Goal: Information Seeking & Learning: Find specific fact

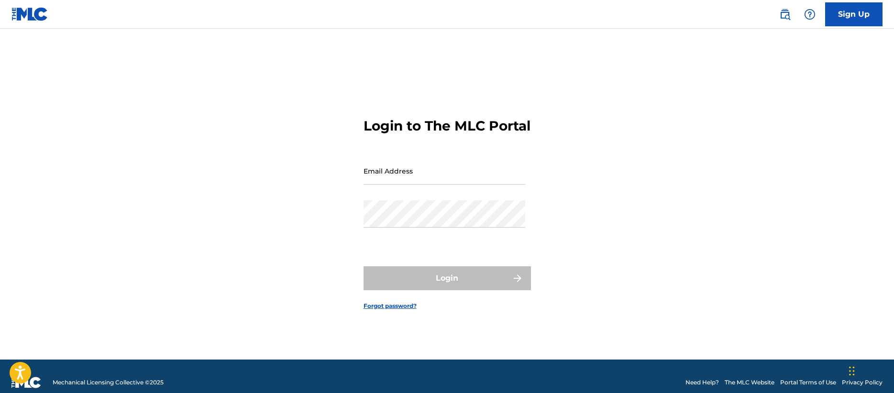
click at [789, 16] on img at bounding box center [784, 14] width 11 height 11
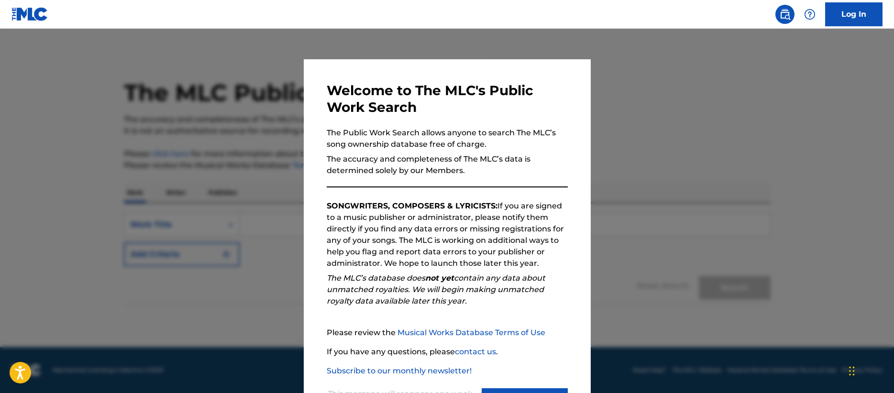
click at [515, 386] on div "This message will reappear one week after it is closed. Continue" at bounding box center [447, 396] width 241 height 38
click at [515, 388] on button "Continue" at bounding box center [525, 400] width 86 height 24
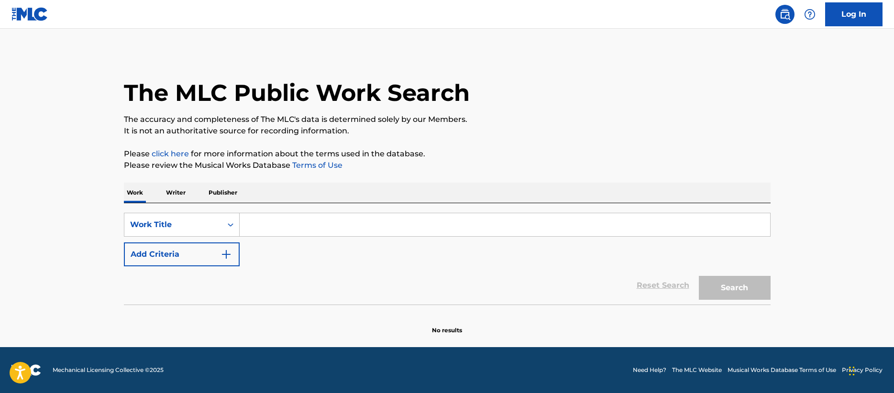
drag, startPoint x: 233, startPoint y: 203, endPoint x: 196, endPoint y: 178, distance: 44.2
click at [216, 191] on div "Work Writer Publisher" at bounding box center [447, 193] width 646 height 21
drag, startPoint x: 196, startPoint y: 178, endPoint x: 238, endPoint y: 193, distance: 44.5
click at [196, 178] on div "The MLC Public Work Search The accuracy and completeness of The MLC's data is d…" at bounding box center [446, 194] width 669 height 282
click at [238, 193] on p "Publisher" at bounding box center [223, 193] width 34 height 20
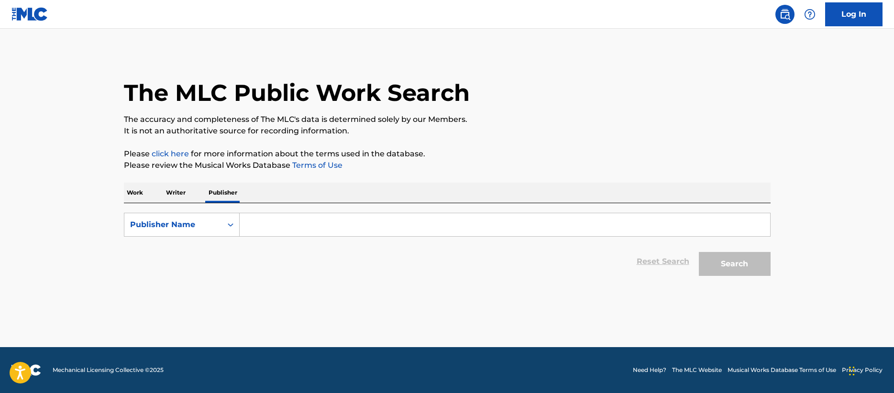
click at [268, 240] on form "SearchWithCriteria1136a1bf-ed91-449f-bb5d-13070b94d0bb Publisher Name Reset Sea…" at bounding box center [447, 247] width 646 height 68
click at [290, 219] on input "Search Form" at bounding box center [505, 224] width 530 height 23
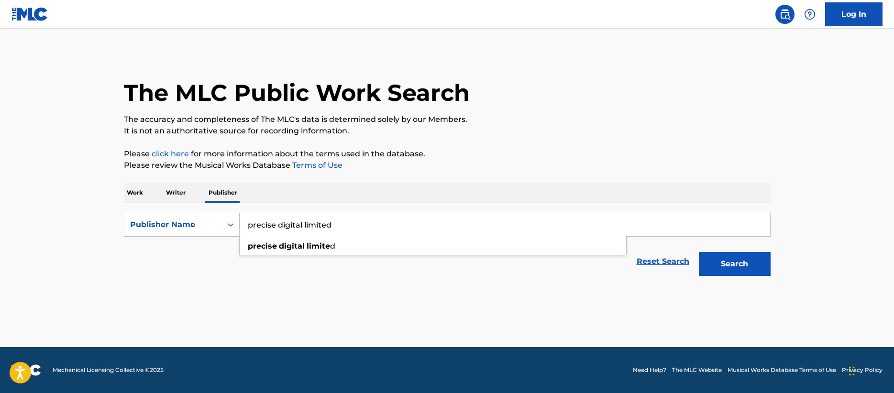
type input "precise digital limited"
click at [699, 252] on button "Search" at bounding box center [735, 264] width 72 height 24
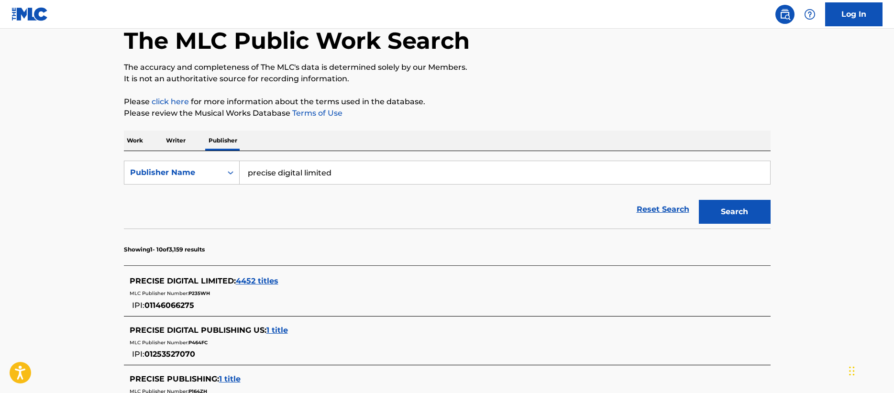
scroll to position [65, 0]
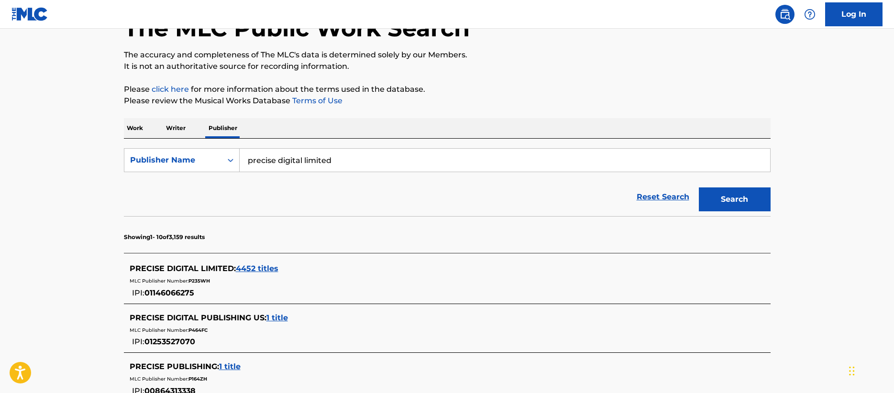
click at [263, 275] on div "MLC Publisher Number: P235WH" at bounding box center [435, 279] width 610 height 11
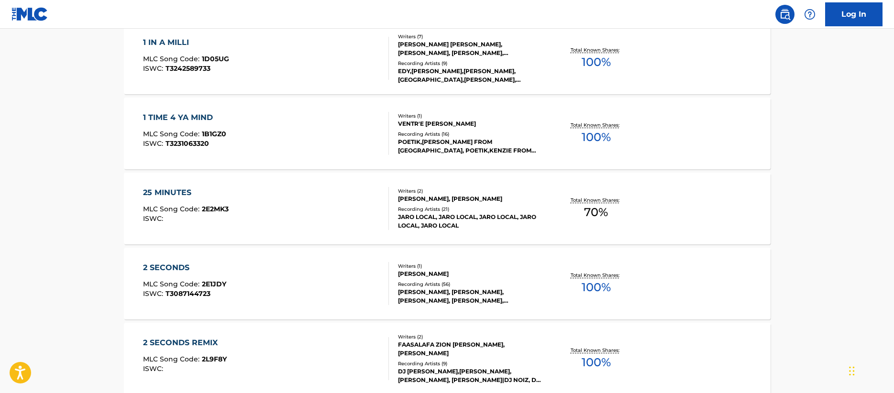
scroll to position [816, 0]
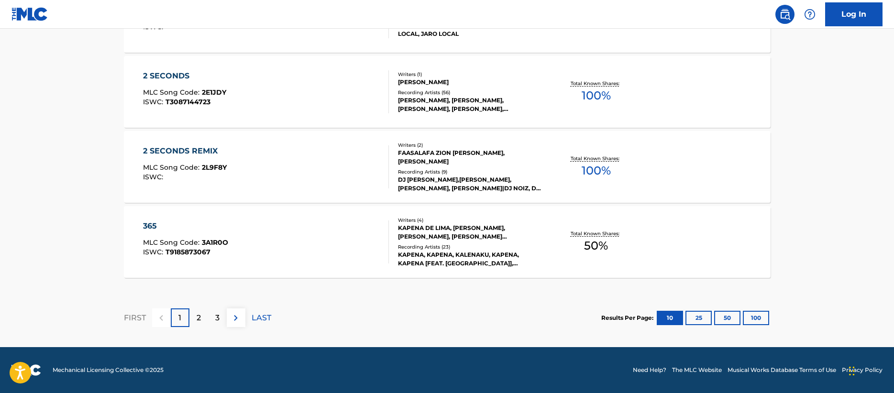
click at [194, 314] on div "2" at bounding box center [198, 317] width 19 height 19
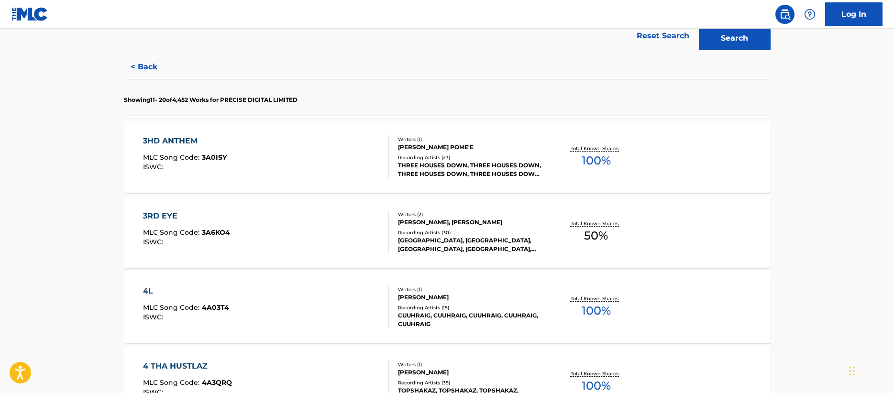
scroll to position [0, 0]
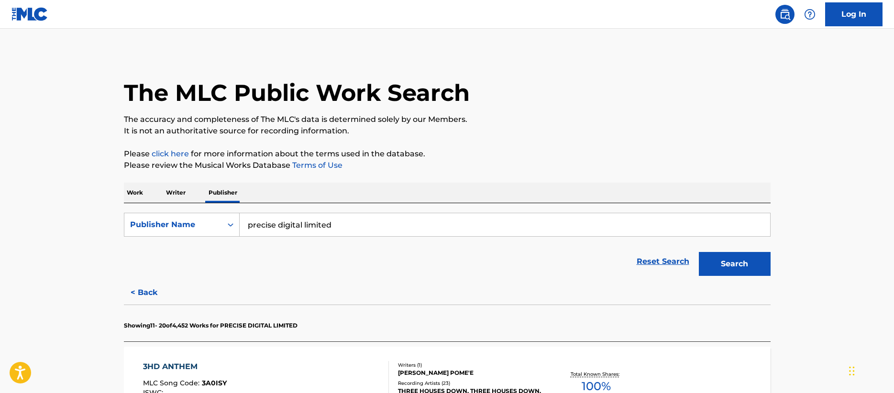
click at [142, 193] on p "Work" at bounding box center [135, 193] width 22 height 20
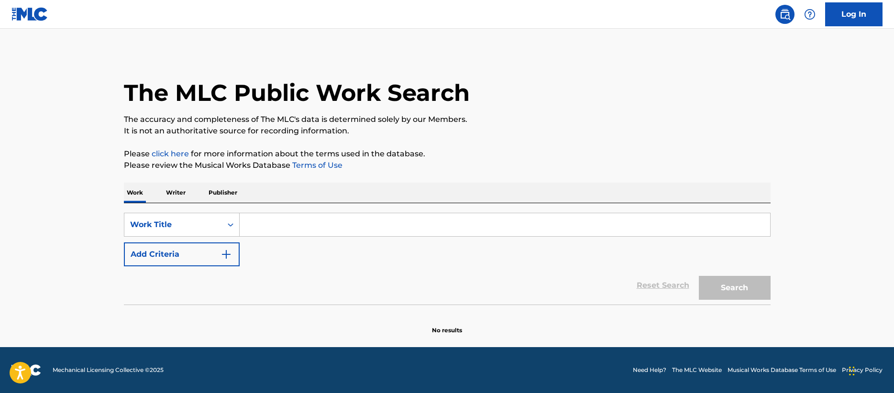
click at [223, 195] on p "Publisher" at bounding box center [223, 193] width 34 height 20
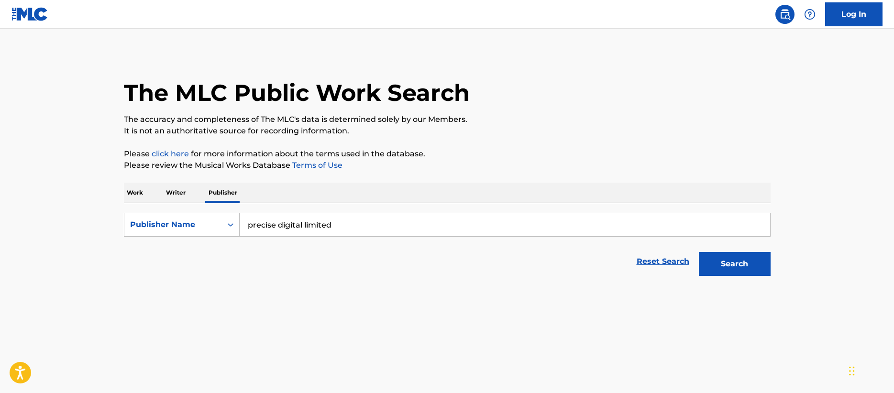
click at [262, 219] on input "precise digital limited" at bounding box center [505, 224] width 530 height 23
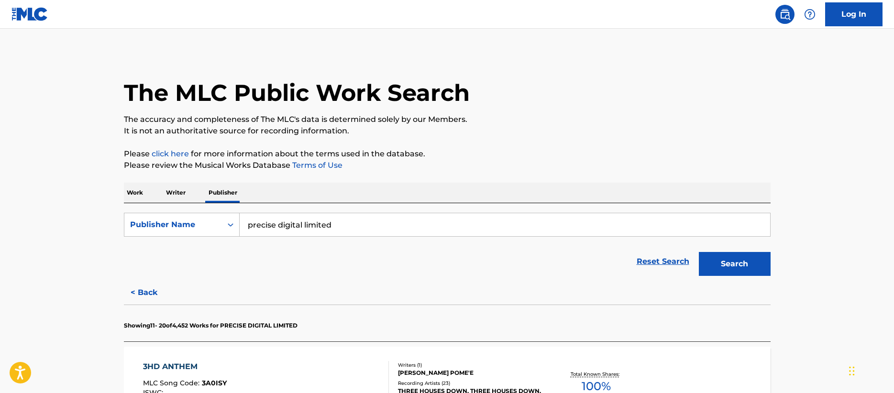
click at [296, 223] on input "precise digital limited" at bounding box center [505, 224] width 530 height 23
click at [296, 226] on input "sony musioc" at bounding box center [505, 224] width 530 height 23
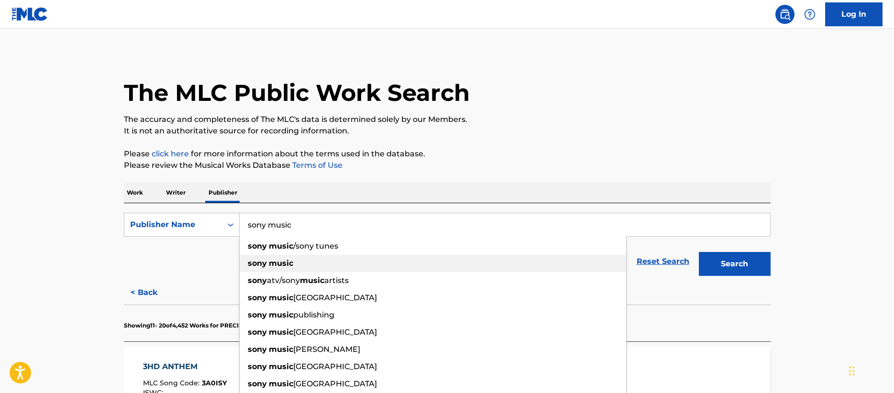
click at [386, 261] on div "sony music" at bounding box center [433, 263] width 386 height 17
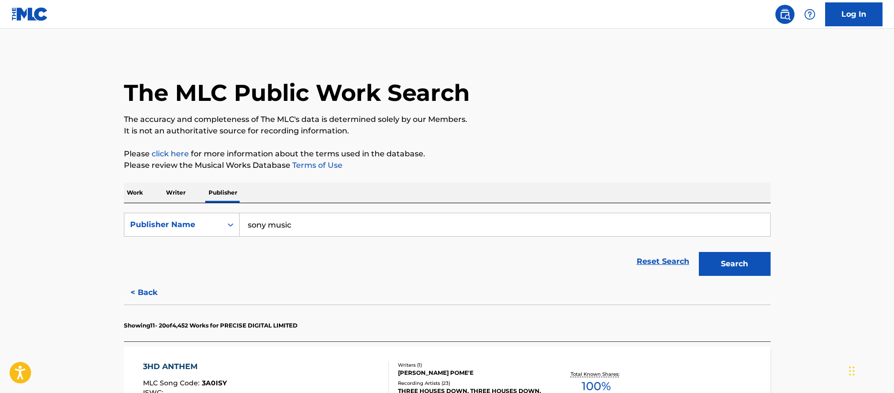
click at [695, 261] on div "Search" at bounding box center [732, 261] width 77 height 38
click at [731, 259] on button "Search" at bounding box center [735, 264] width 72 height 24
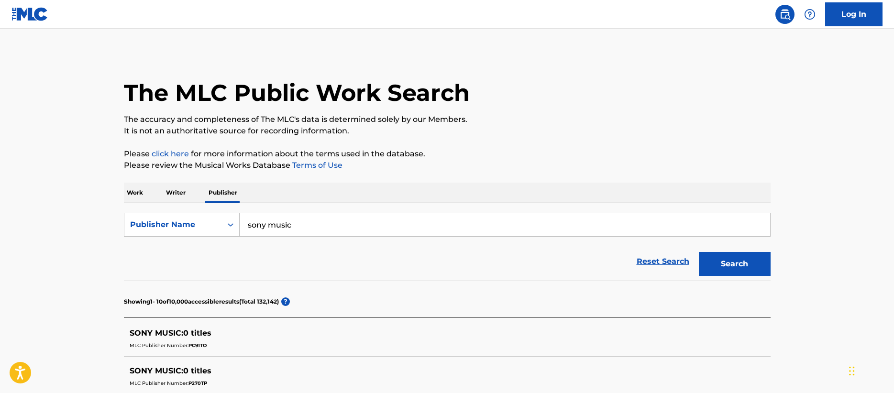
drag, startPoint x: 317, startPoint y: 193, endPoint x: 319, endPoint y: 221, distance: 28.3
click at [317, 198] on div "Work Writer Publisher" at bounding box center [447, 193] width 646 height 20
click at [321, 235] on input "sony music" at bounding box center [505, 224] width 530 height 23
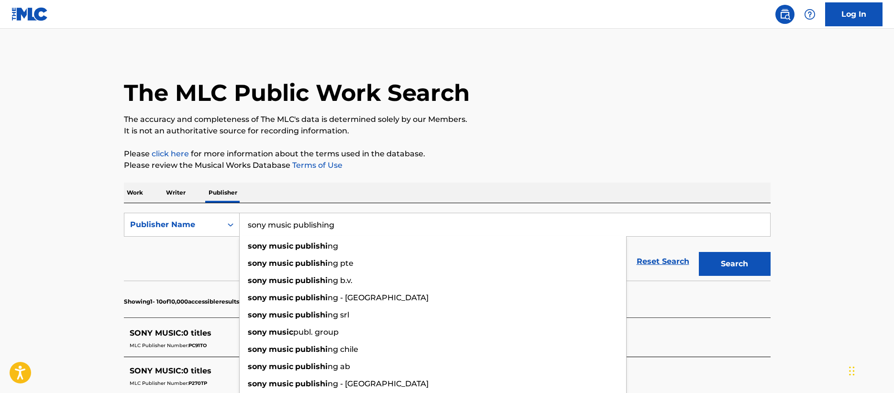
type input "sony music publishing"
click at [699, 252] on button "Search" at bounding box center [735, 264] width 72 height 24
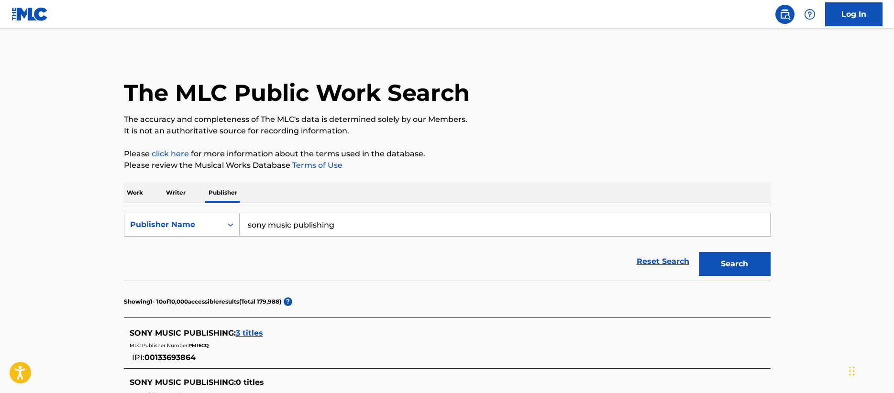
click at [508, 153] on p "Please click here for more information about the terms used in the database." at bounding box center [447, 153] width 646 height 11
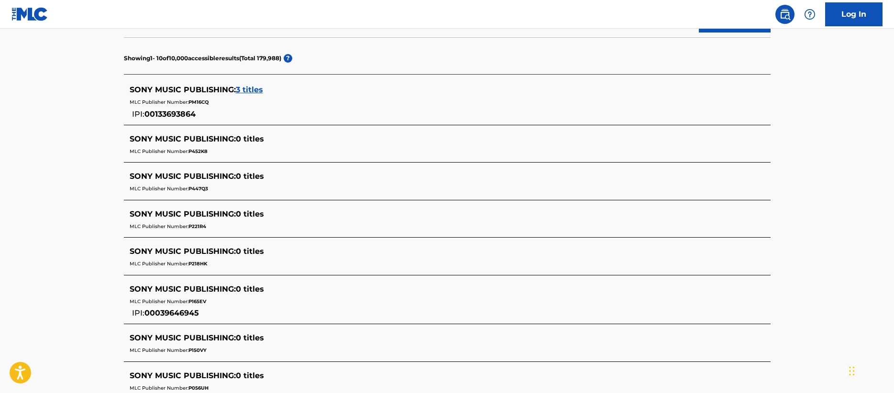
scroll to position [451, 0]
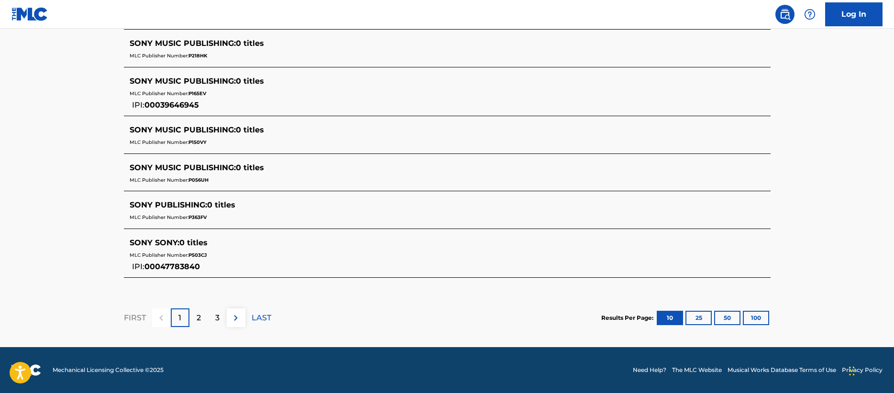
click at [203, 324] on div "2" at bounding box center [198, 317] width 19 height 19
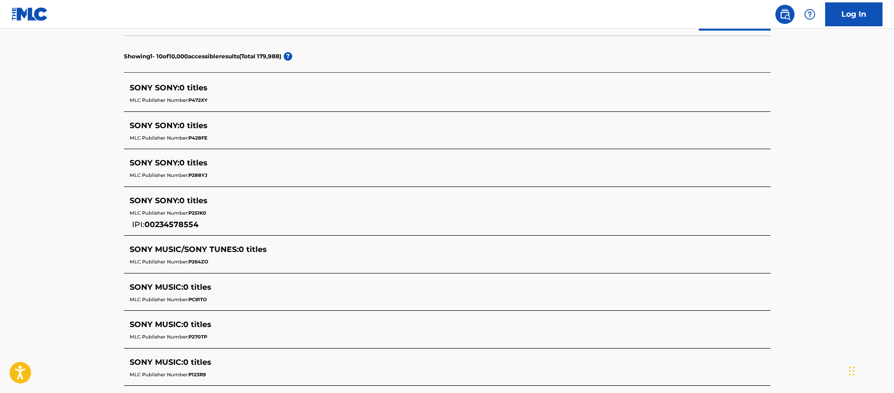
scroll to position [401, 0]
